Goal: Transaction & Acquisition: Download file/media

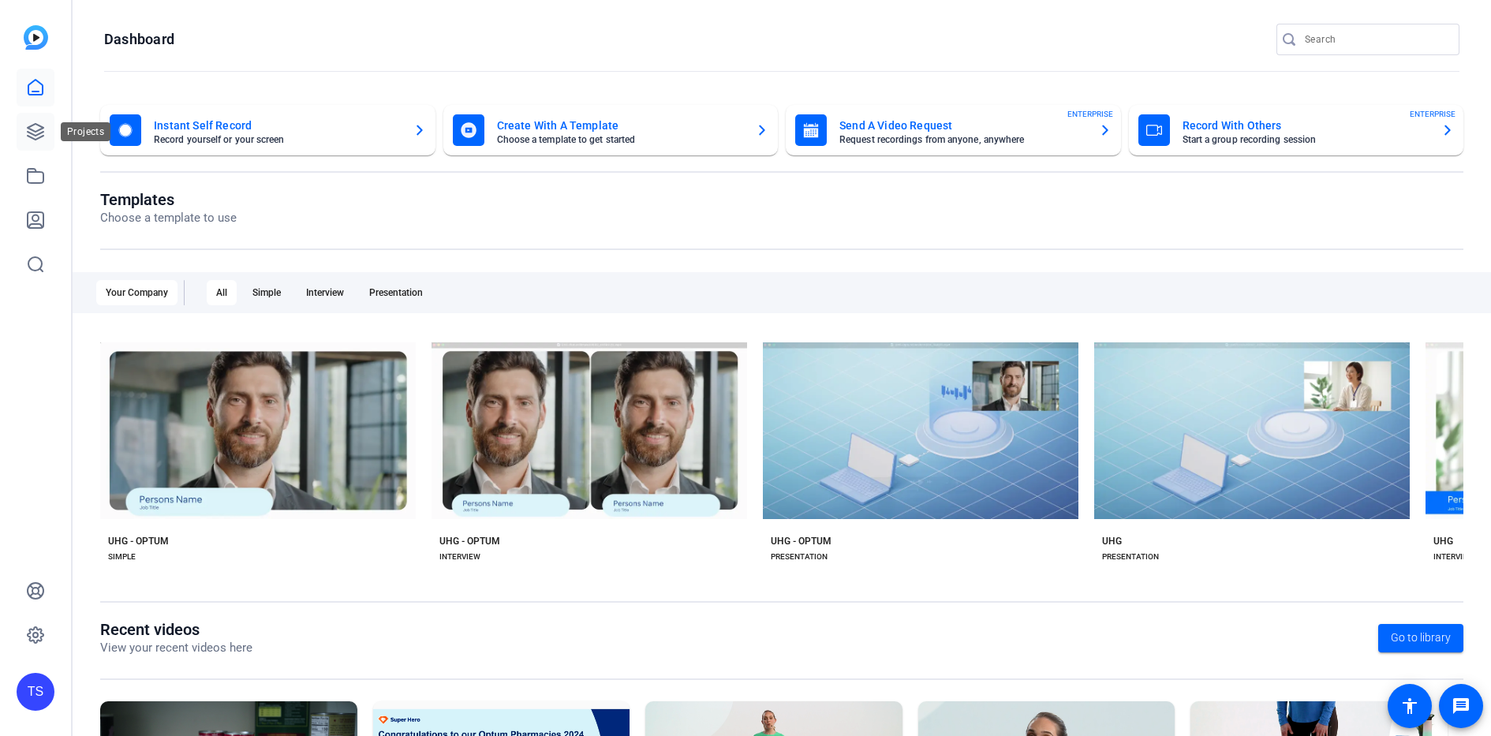
click at [33, 122] on link at bounding box center [36, 132] width 38 height 38
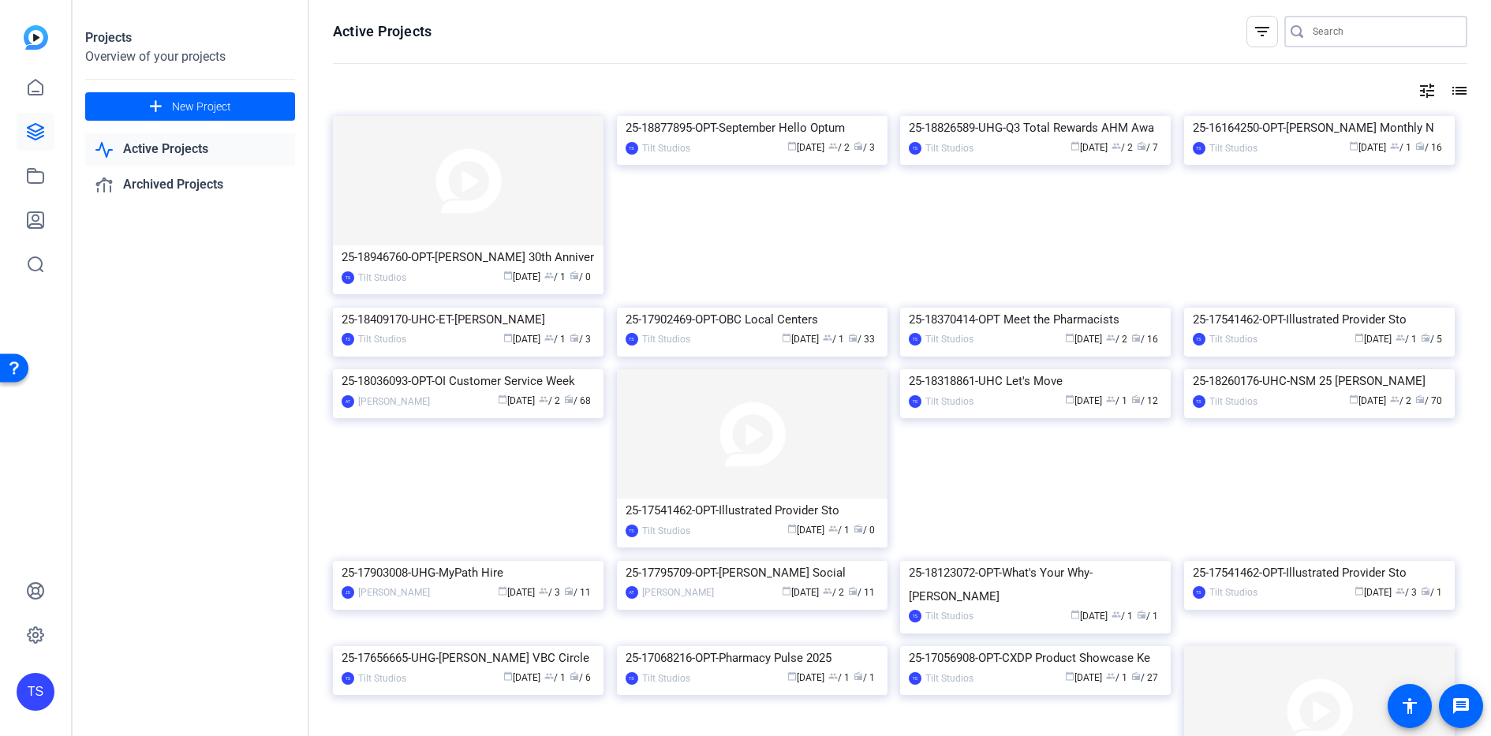
click at [1409, 31] on input "Search" at bounding box center [1384, 31] width 142 height 19
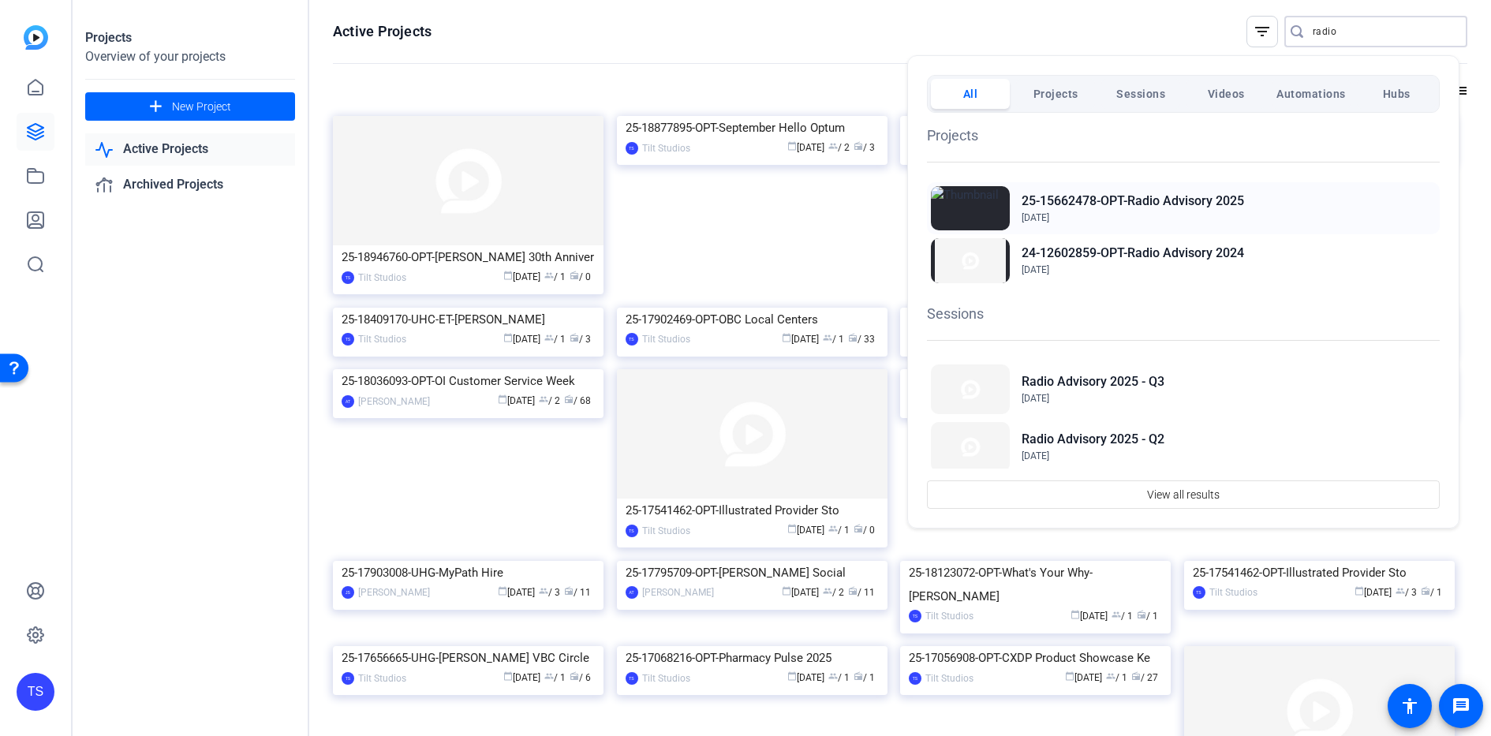
type input "radio"
click at [982, 206] on img at bounding box center [970, 208] width 79 height 44
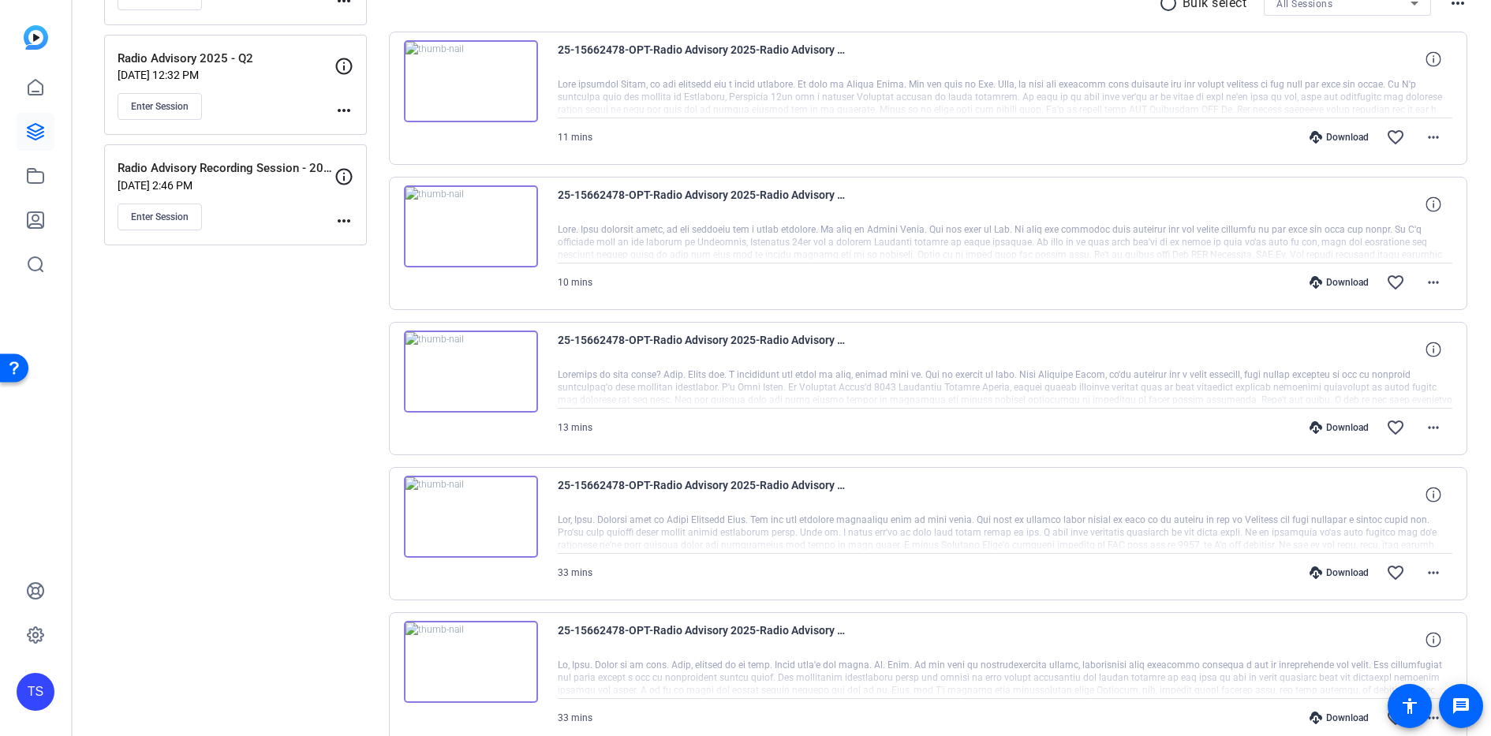
scroll to position [473, 0]
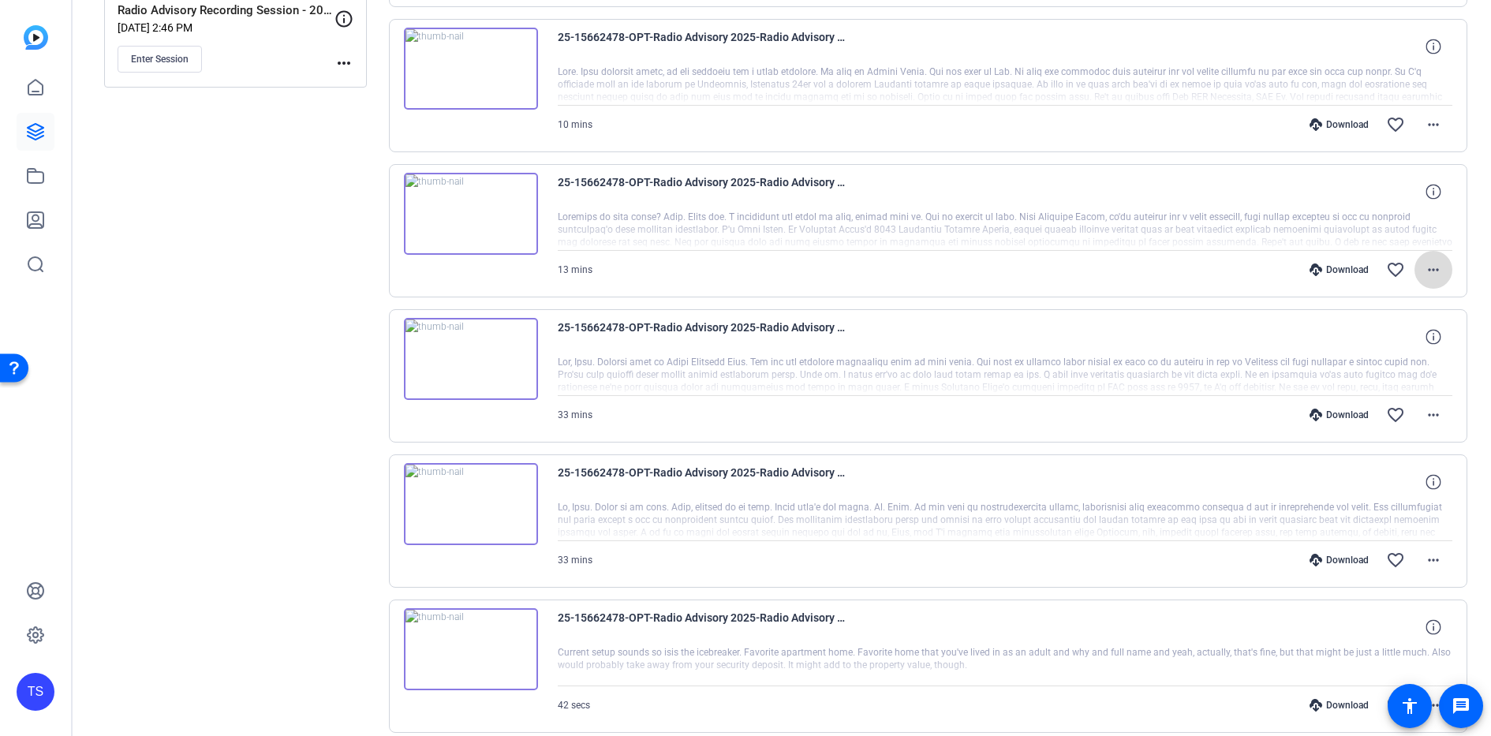
click at [1428, 270] on mat-icon "more_horiz" at bounding box center [1433, 269] width 19 height 19
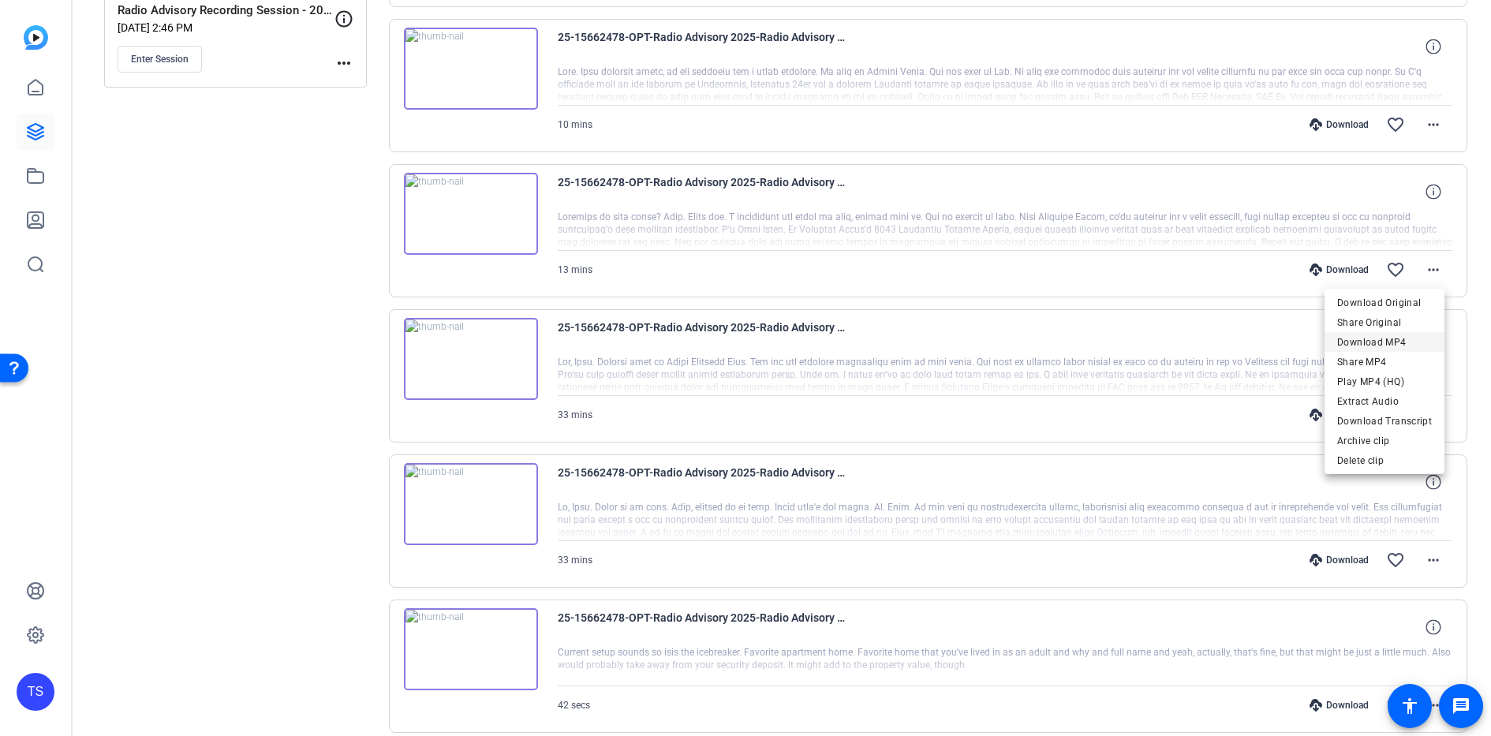
click at [1373, 337] on span "Download MP4" at bounding box center [1384, 342] width 95 height 19
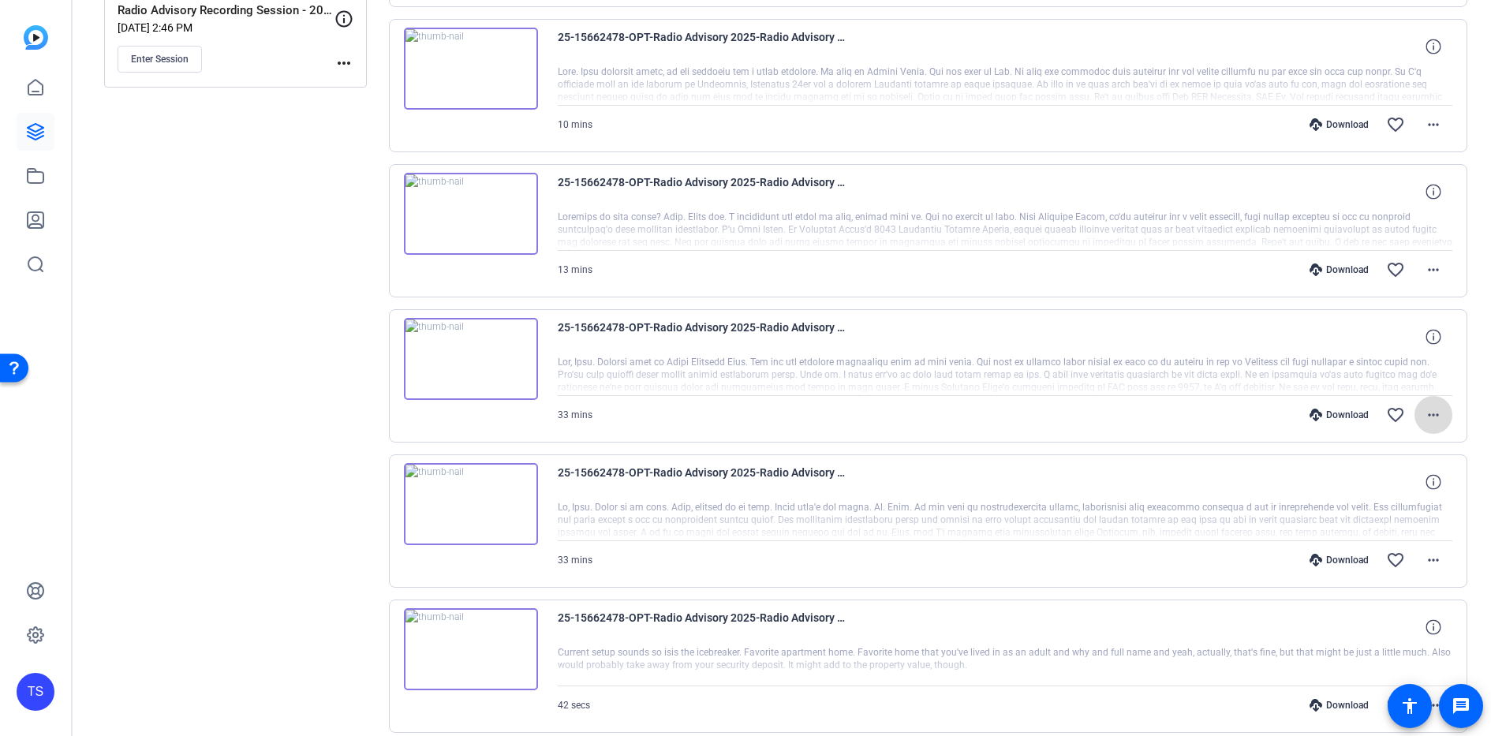
click at [1428, 413] on mat-icon "more_horiz" at bounding box center [1433, 415] width 19 height 19
click at [1397, 484] on span "Download MP4" at bounding box center [1384, 487] width 95 height 19
click at [1429, 561] on mat-icon "more_horiz" at bounding box center [1433, 560] width 19 height 19
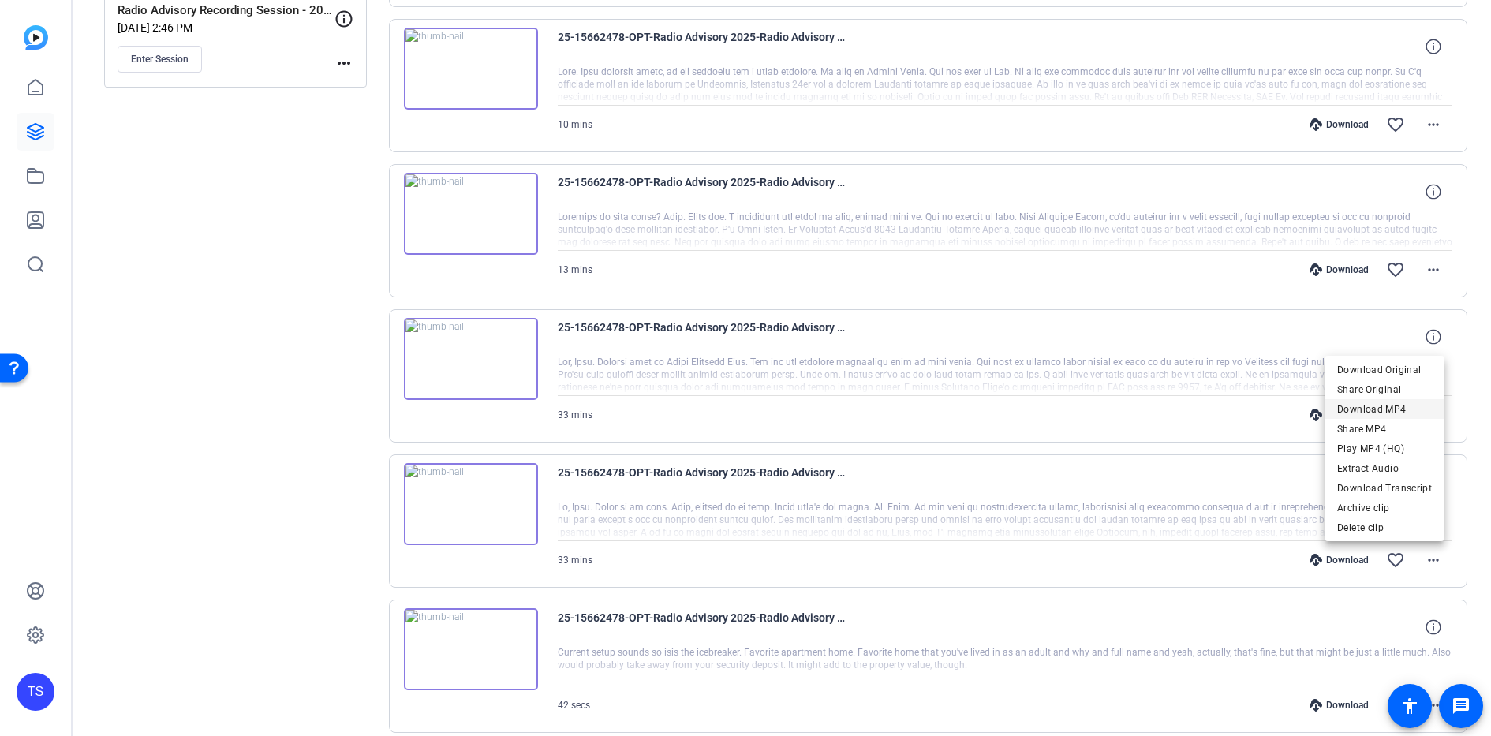
click at [1395, 406] on span "Download MP4" at bounding box center [1384, 409] width 95 height 19
